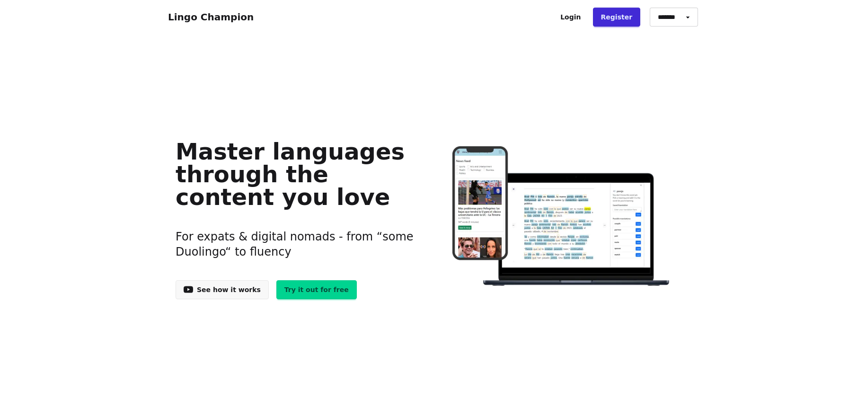
click at [578, 17] on link "Login" at bounding box center [570, 17] width 36 height 19
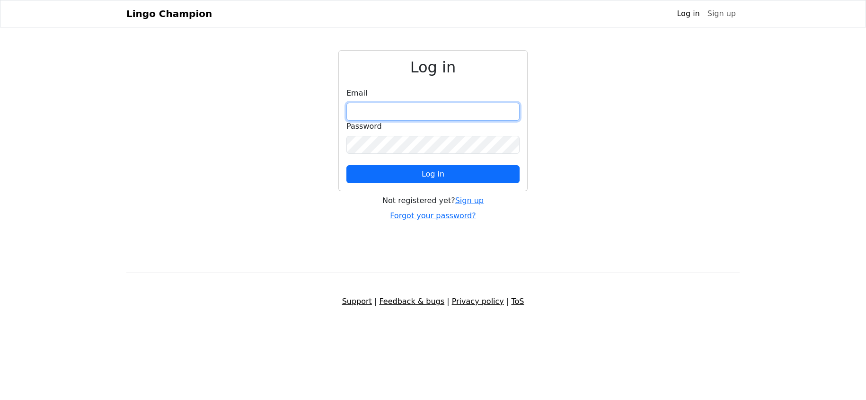
click at [375, 108] on input "email" at bounding box center [432, 112] width 173 height 18
type input "**********"
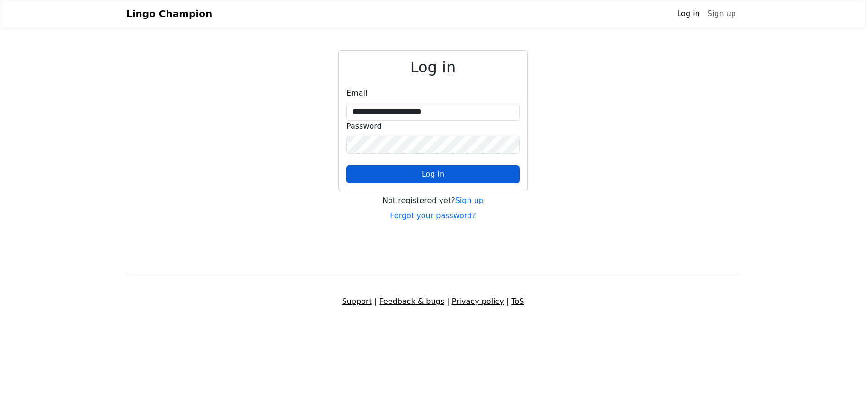
click at [415, 173] on button "Log in" at bounding box center [432, 174] width 173 height 18
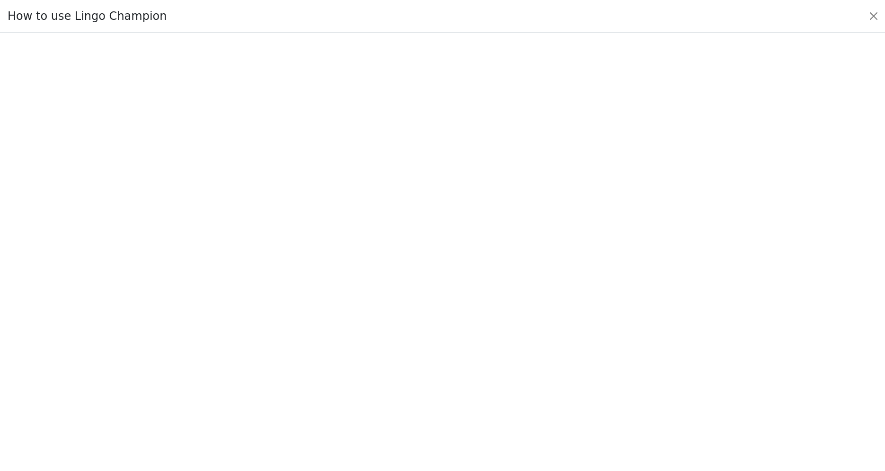
scroll to position [66, 0]
click at [865, 16] on button "Close" at bounding box center [873, 16] width 15 height 15
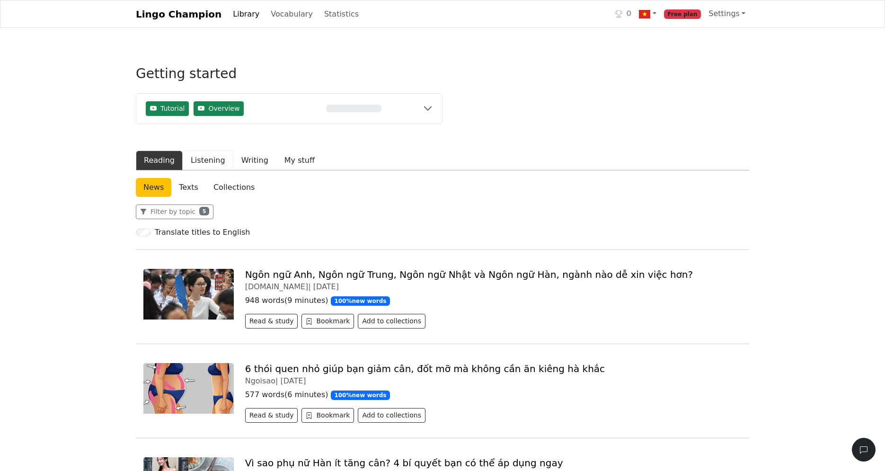
click at [198, 159] on button "Listening" at bounding box center [208, 160] width 51 height 20
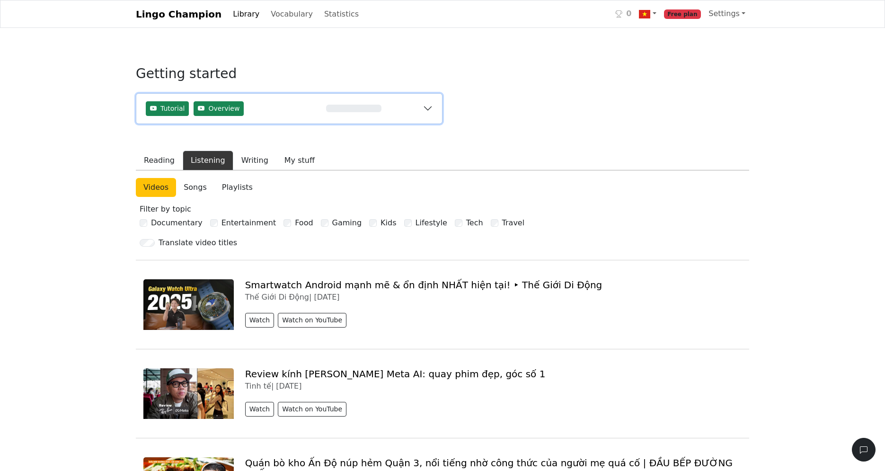
click at [428, 108] on button "Tutorial Overview 0%" at bounding box center [289, 109] width 306 height 30
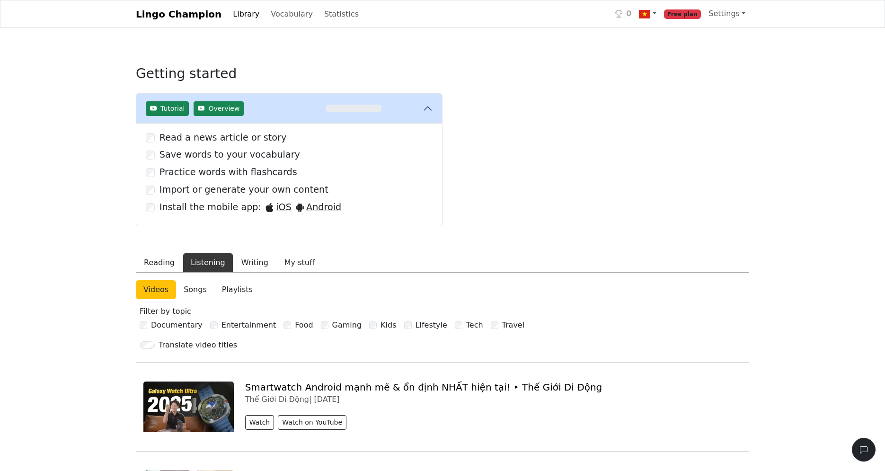
click at [342, 63] on div "Getting started Tutorial Overview 0% Read a news article or story Save words to…" at bounding box center [289, 151] width 307 height 194
click at [291, 264] on button "My stuff" at bounding box center [299, 263] width 46 height 20
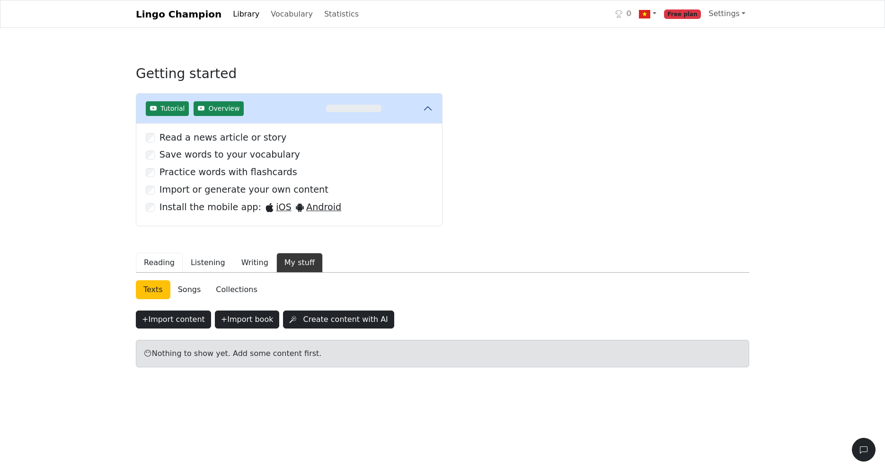
click at [153, 265] on button "Reading" at bounding box center [159, 263] width 47 height 20
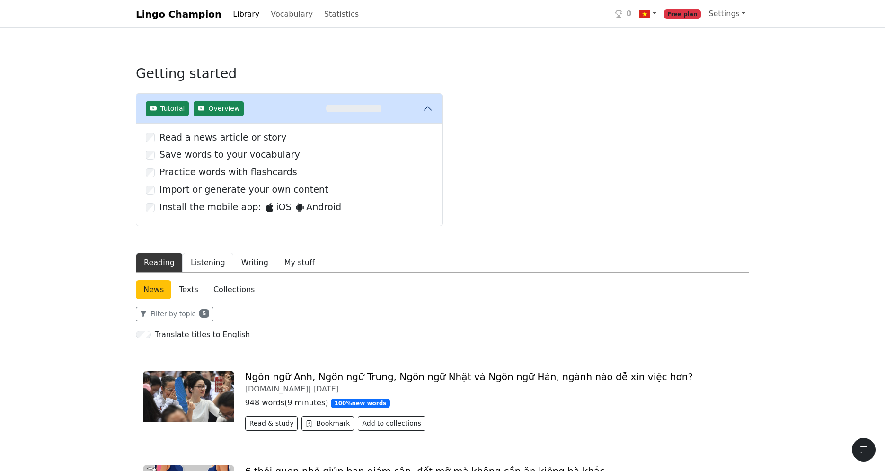
click at [197, 265] on button "Listening" at bounding box center [208, 263] width 51 height 20
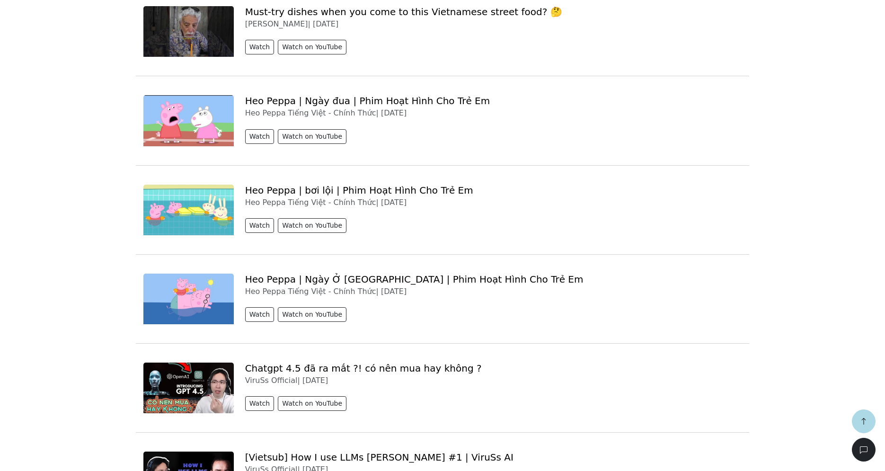
scroll to position [3020, 0]
click at [290, 307] on button "Watch on YouTube" at bounding box center [312, 314] width 69 height 15
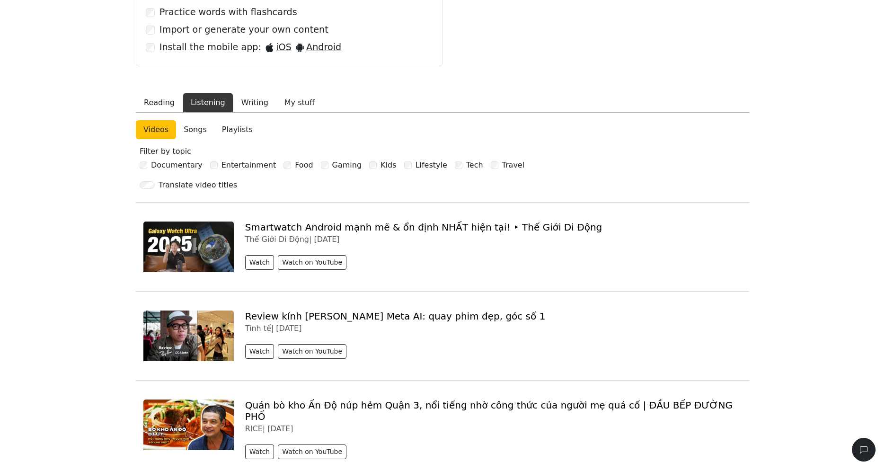
scroll to position [121, 0]
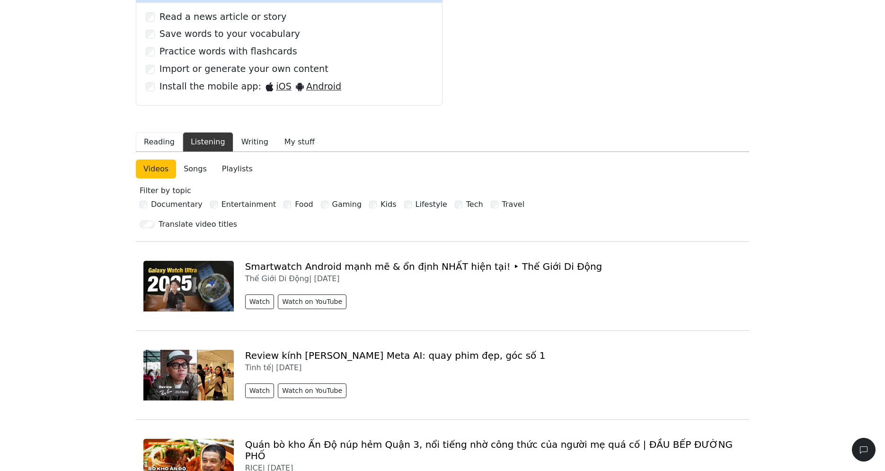
click at [159, 142] on button "Reading" at bounding box center [159, 142] width 47 height 20
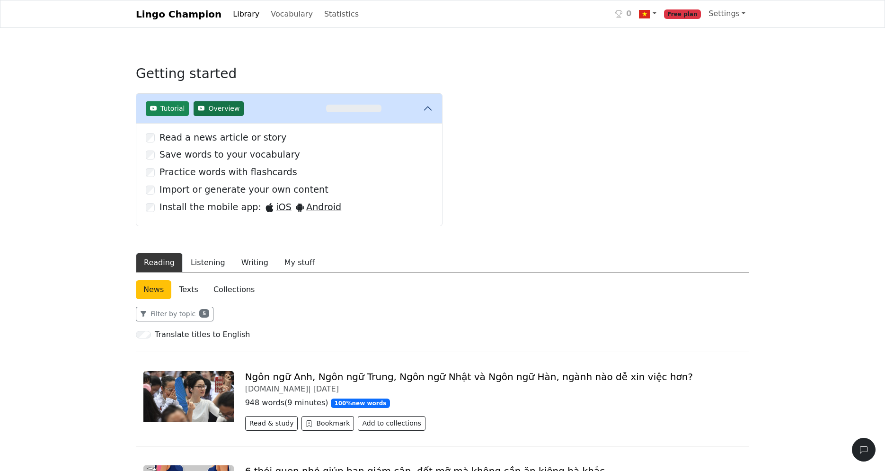
click at [204, 110] on button "Overview" at bounding box center [218, 108] width 50 height 15
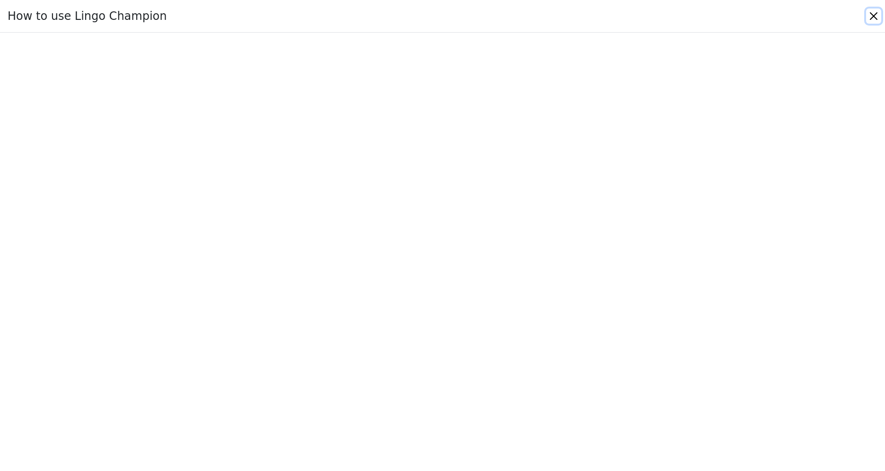
click at [865, 18] on button "Close" at bounding box center [873, 16] width 15 height 15
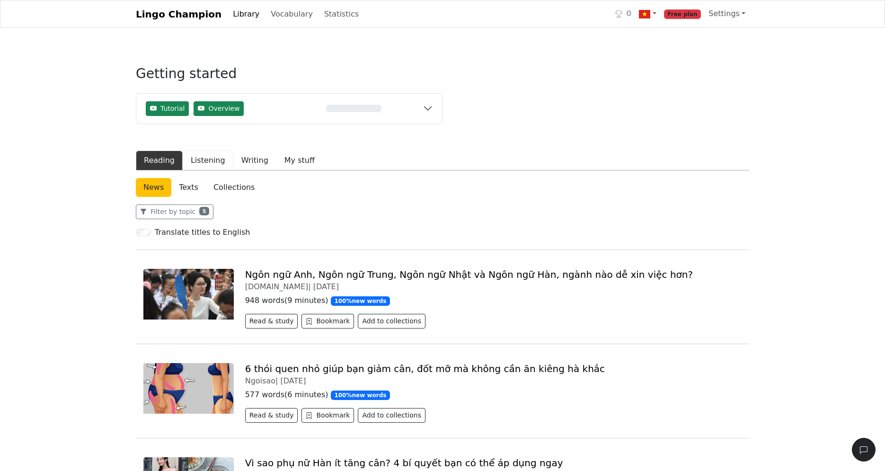
click at [211, 161] on button "Listening" at bounding box center [208, 160] width 51 height 20
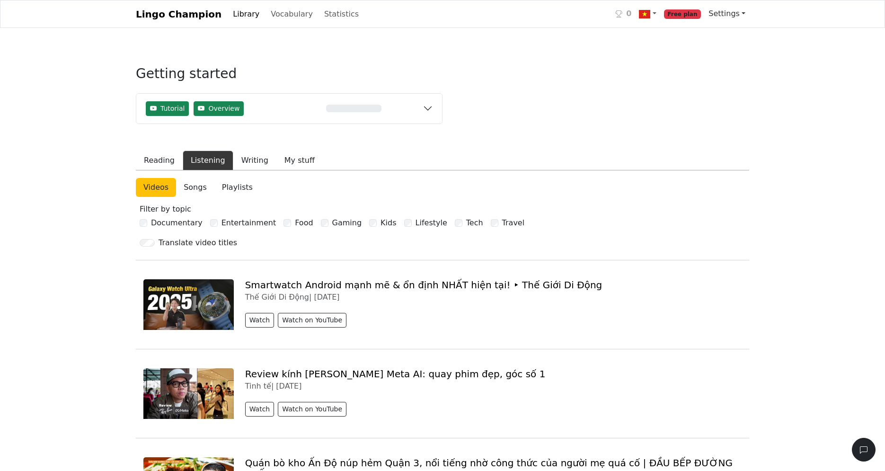
click at [725, 15] on link "Settings" at bounding box center [726, 13] width 44 height 19
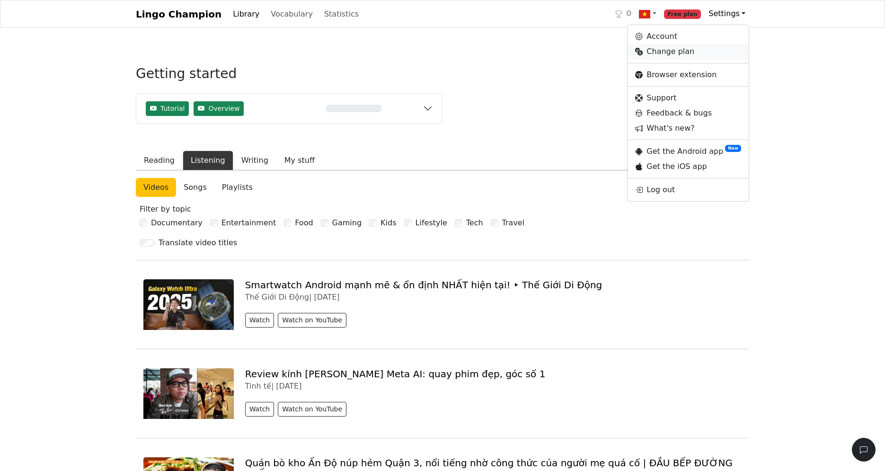
click at [668, 57] on link "Change plan" at bounding box center [687, 51] width 121 height 15
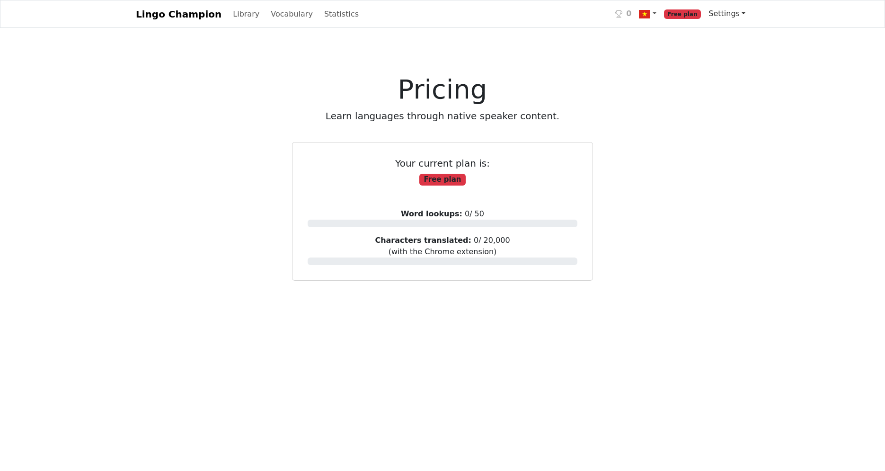
click at [729, 14] on link "Settings" at bounding box center [726, 13] width 44 height 19
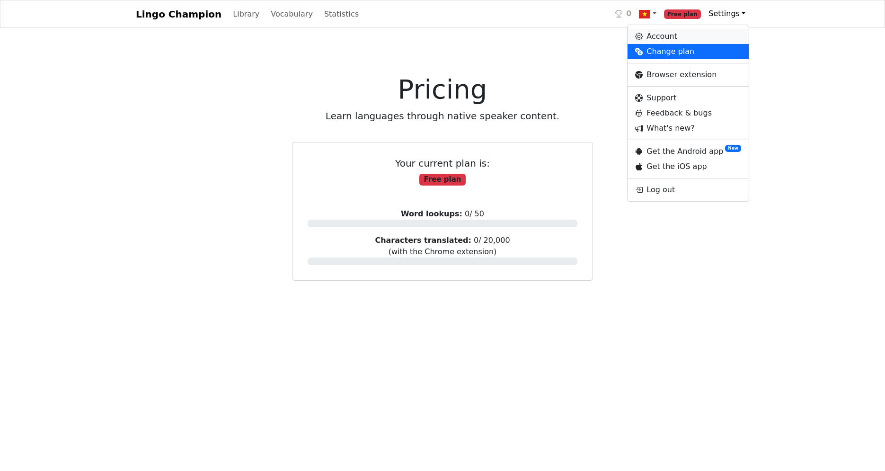
click at [672, 38] on link "Account" at bounding box center [687, 36] width 121 height 15
select select "**********"
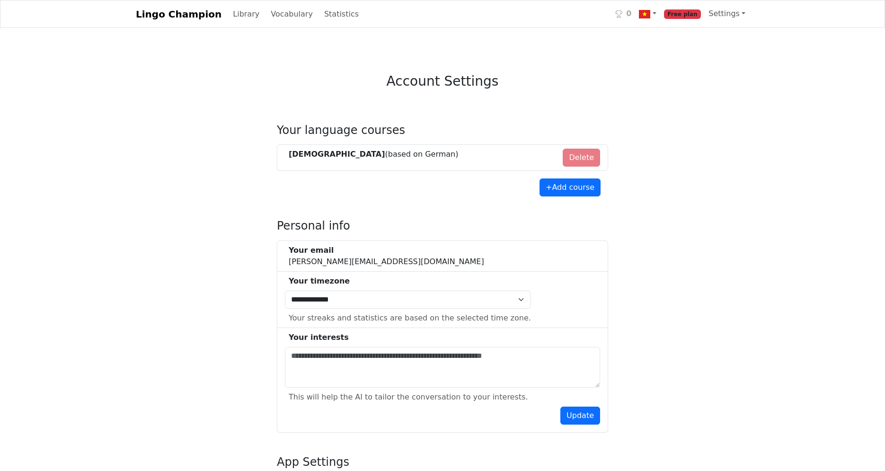
click at [582, 144] on li "Vietnamese (based on German ) Delete" at bounding box center [442, 157] width 331 height 26
click at [580, 144] on li "Vietnamese (based on German ) Delete" at bounding box center [442, 157] width 331 height 26
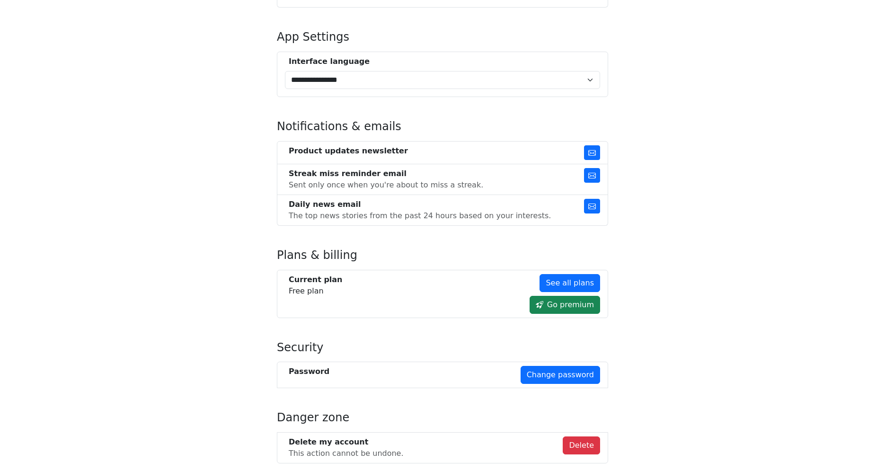
scroll to position [425, 0]
click at [583, 399] on button "Delete" at bounding box center [580, 445] width 37 height 18
